Goal: Information Seeking & Learning: Learn about a topic

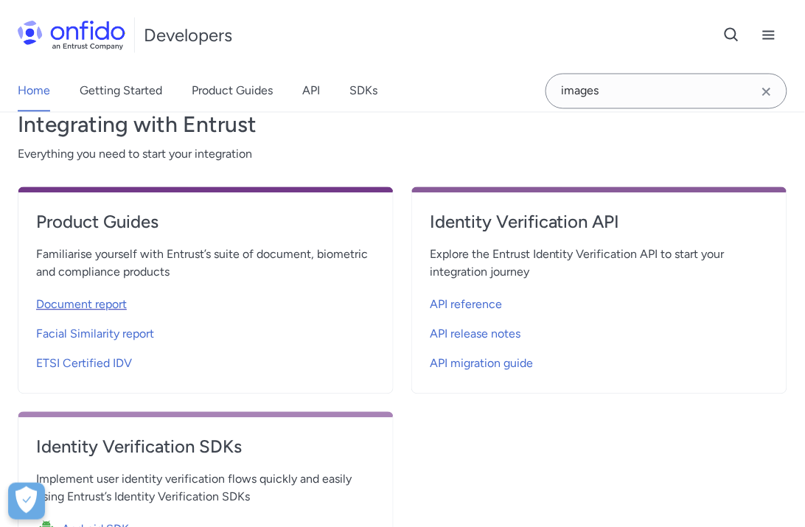
click at [122, 304] on span "Document report" at bounding box center [81, 305] width 91 height 18
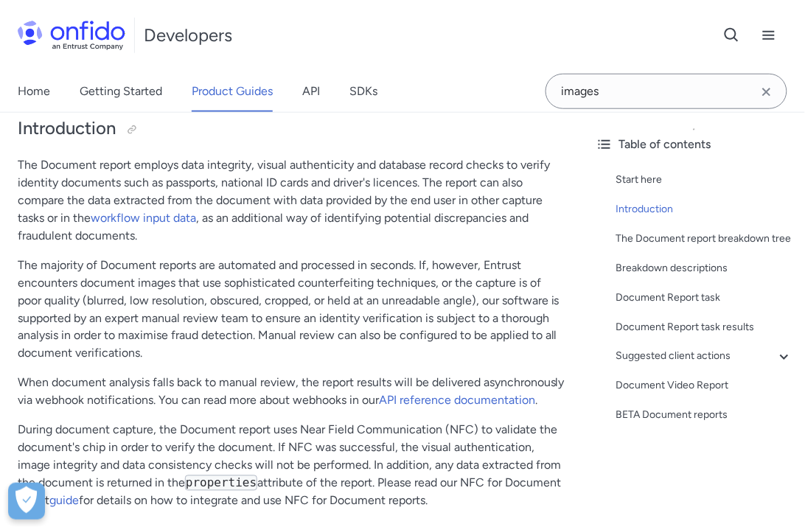
scroll to position [355, 0]
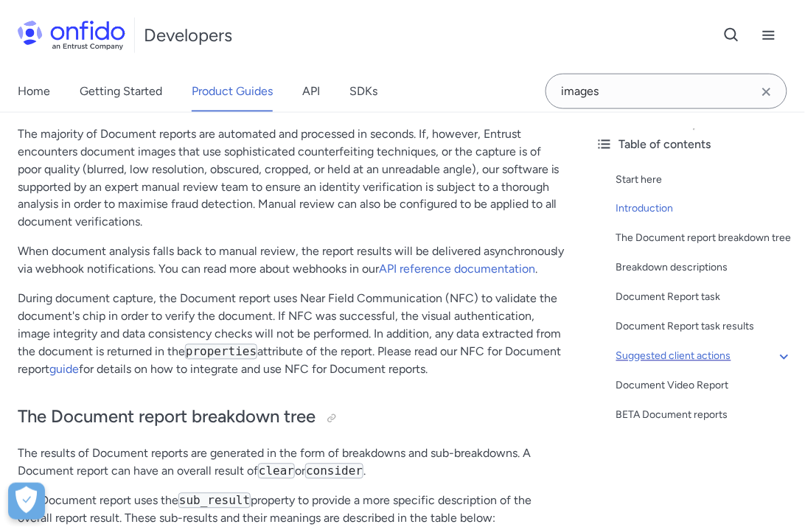
click at [774, 350] on div "Suggested client actions" at bounding box center [704, 357] width 177 height 18
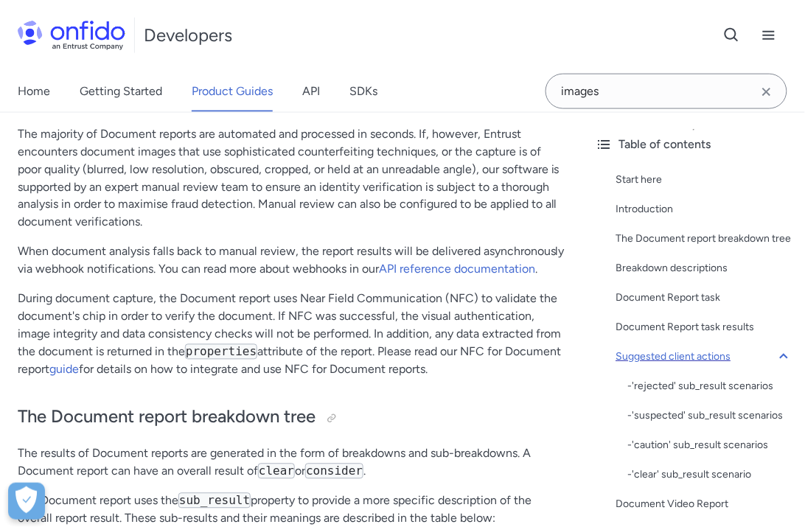
scroll to position [7320, 0]
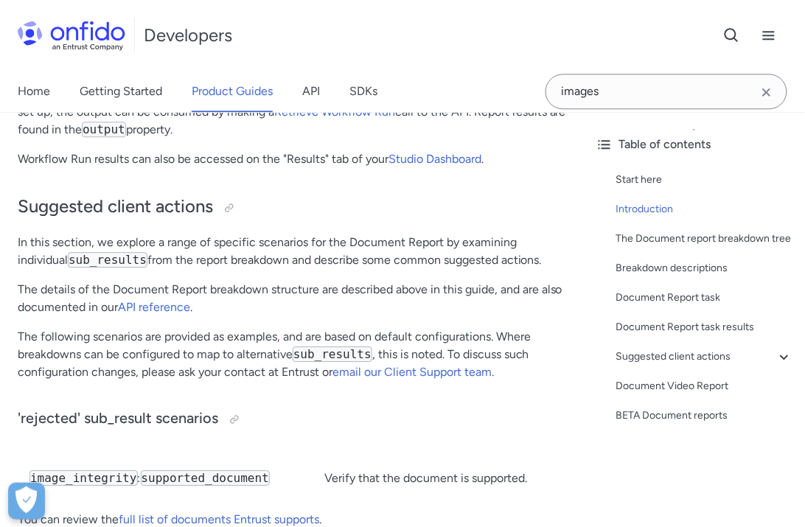
scroll to position [355, 0]
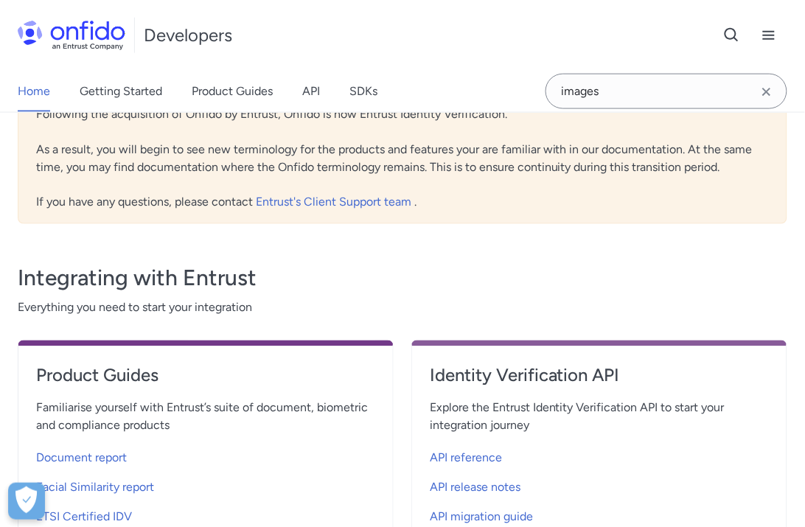
scroll to position [508, 0]
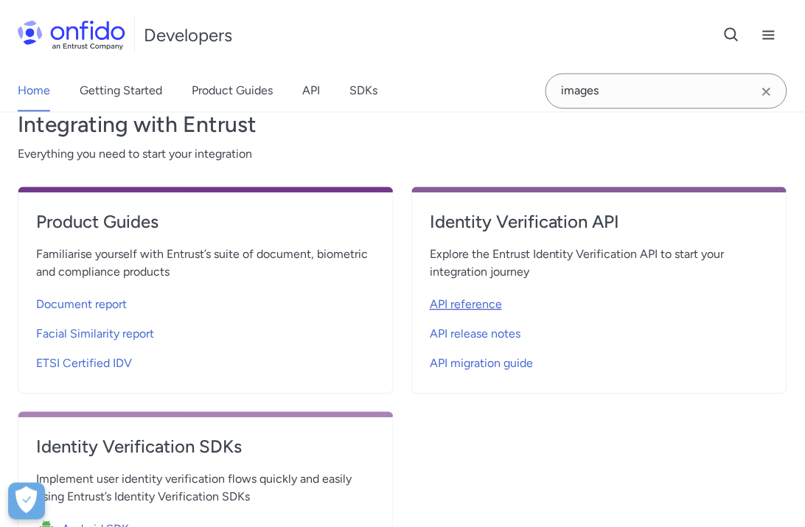
click at [496, 307] on span "API reference" at bounding box center [466, 305] width 72 height 18
select select "http"
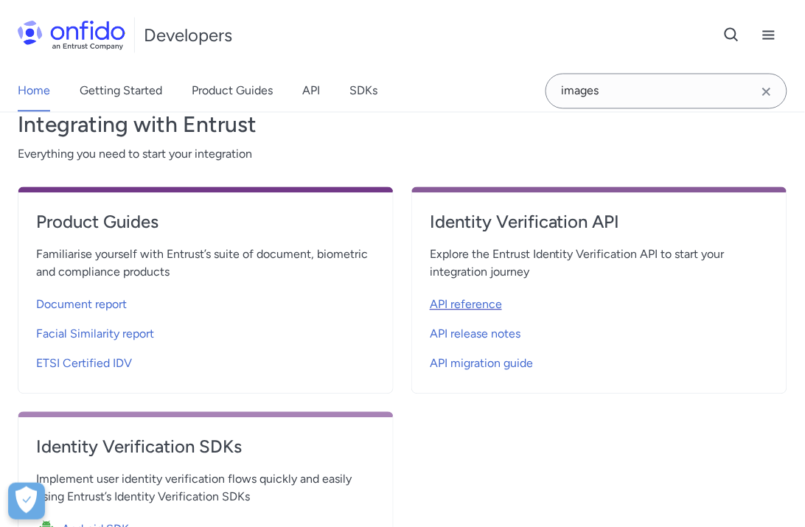
select select "http"
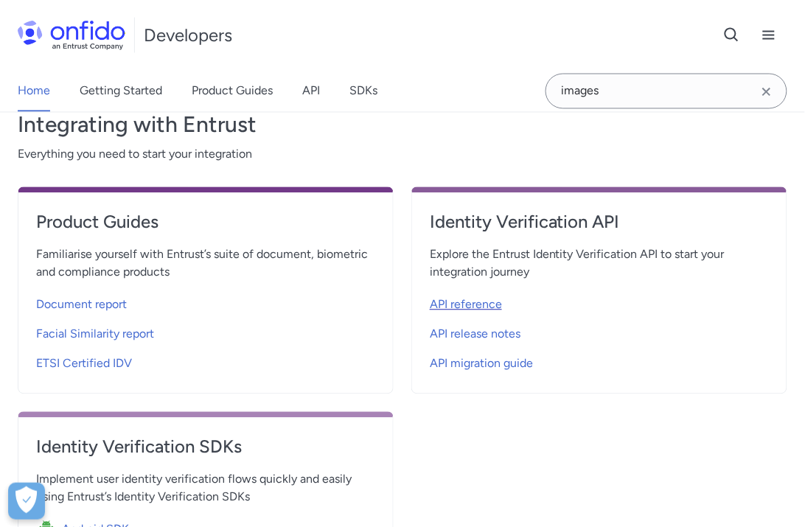
select select "http"
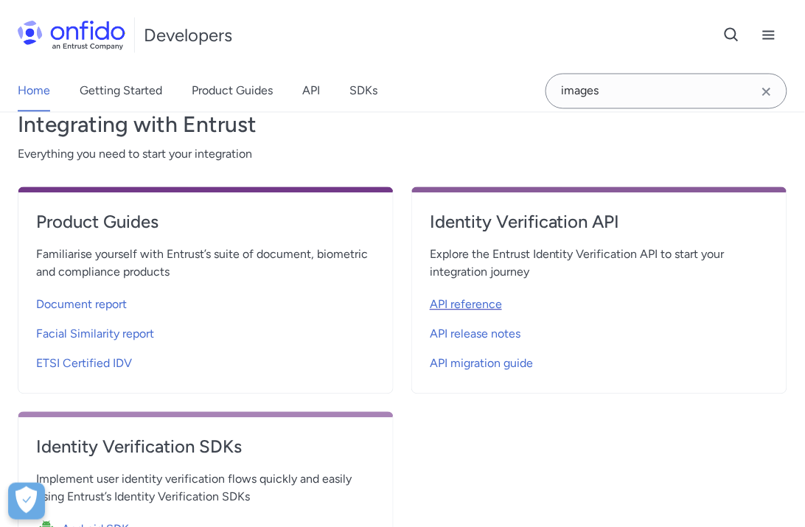
select select "http"
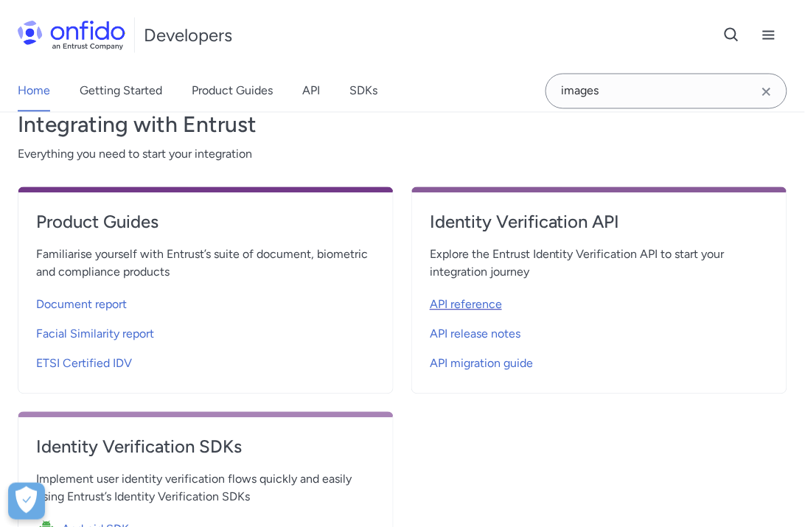
select select "http"
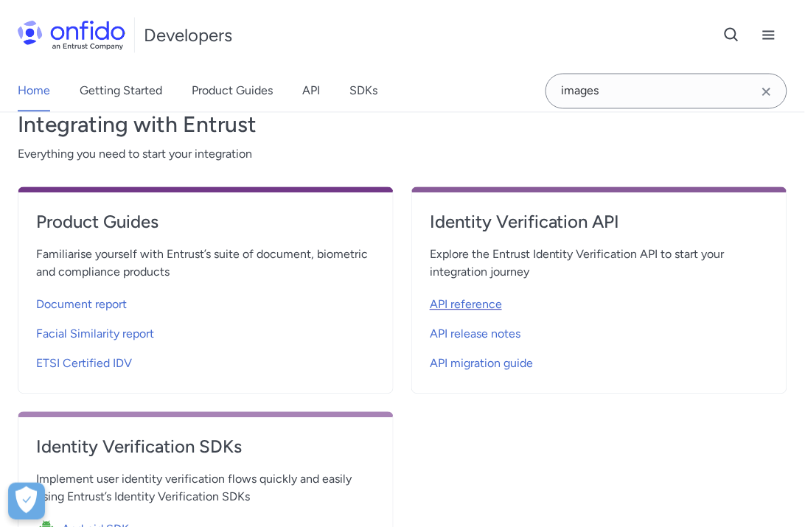
select select "http"
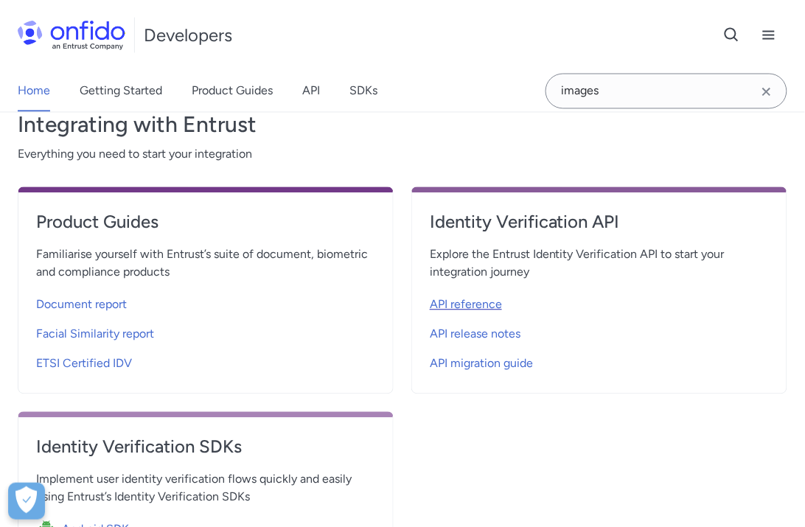
select select "http"
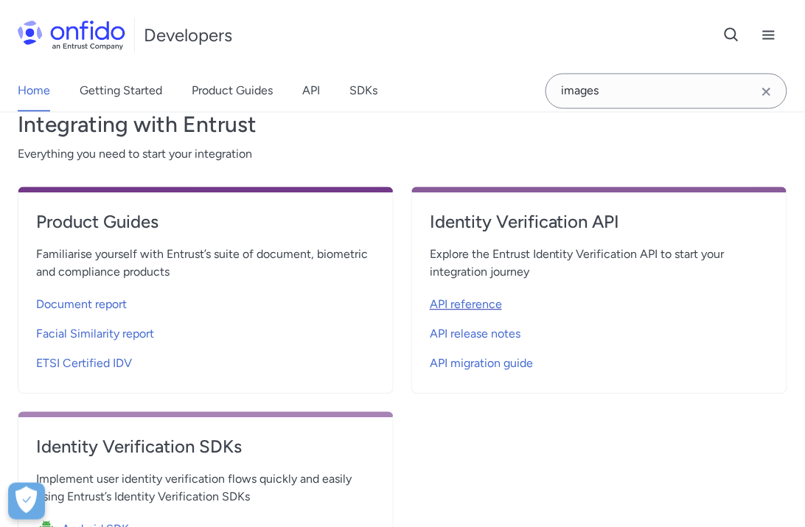
select select "http"
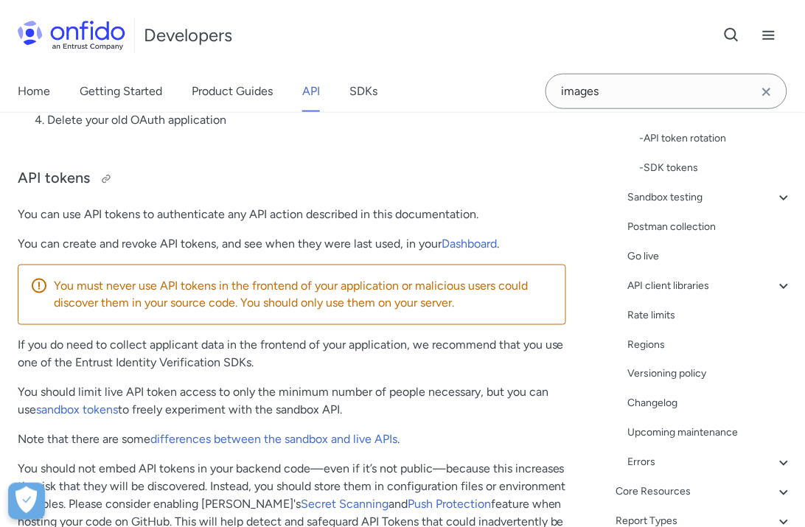
scroll to position [1436, 0]
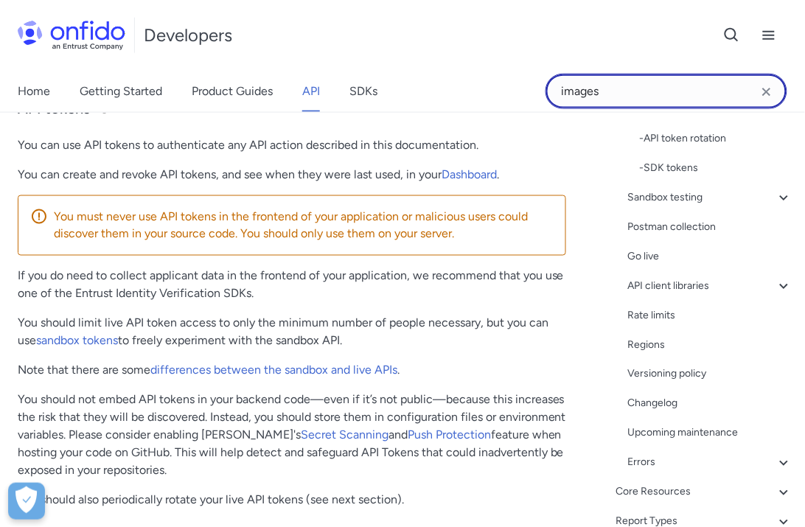
click at [647, 101] on input "images" at bounding box center [666, 91] width 242 height 35
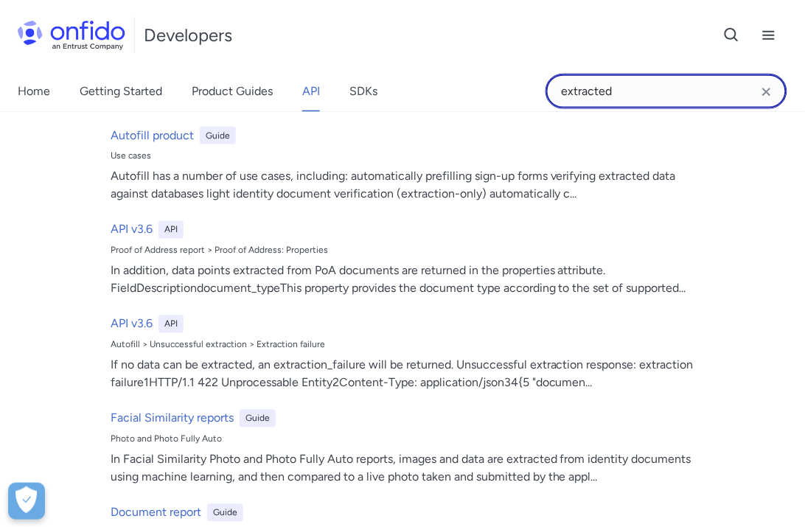
scroll to position [537, 0]
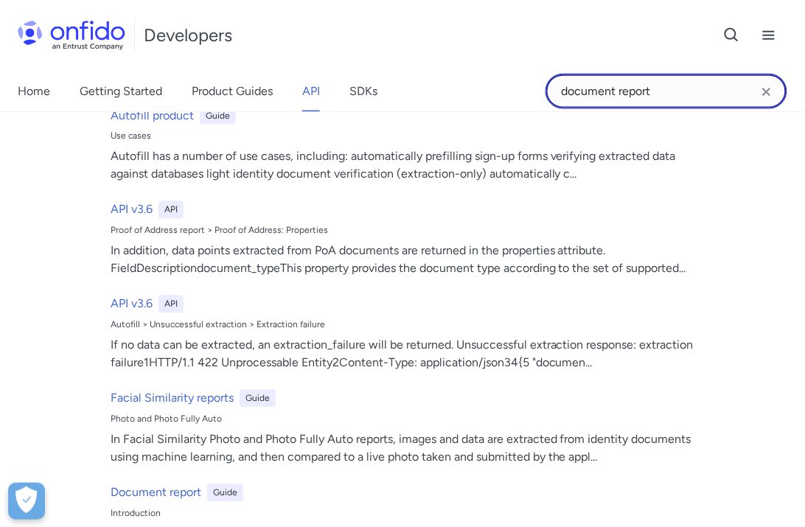
type input "document report"
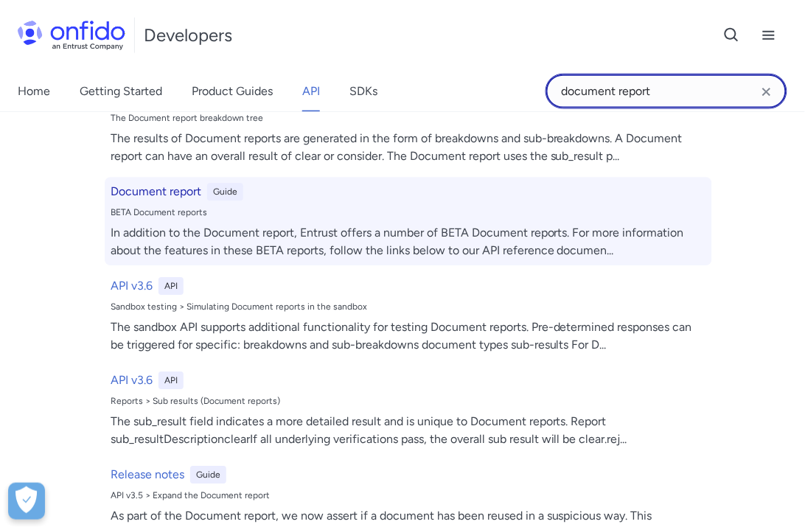
scroll to position [850, 0]
